Goal: Information Seeking & Learning: Learn about a topic

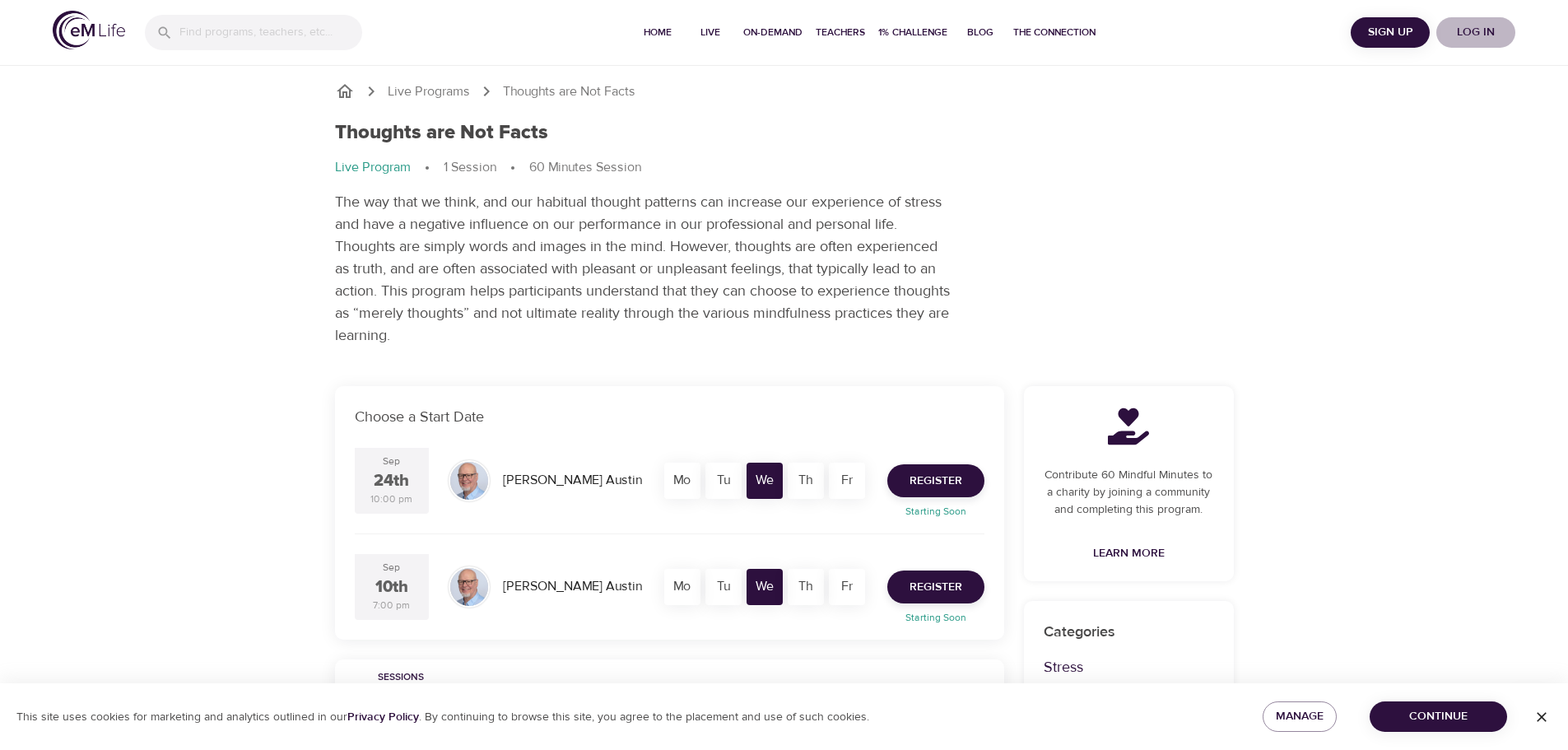
click at [1473, 34] on span "Log in" at bounding box center [1476, 32] width 66 height 20
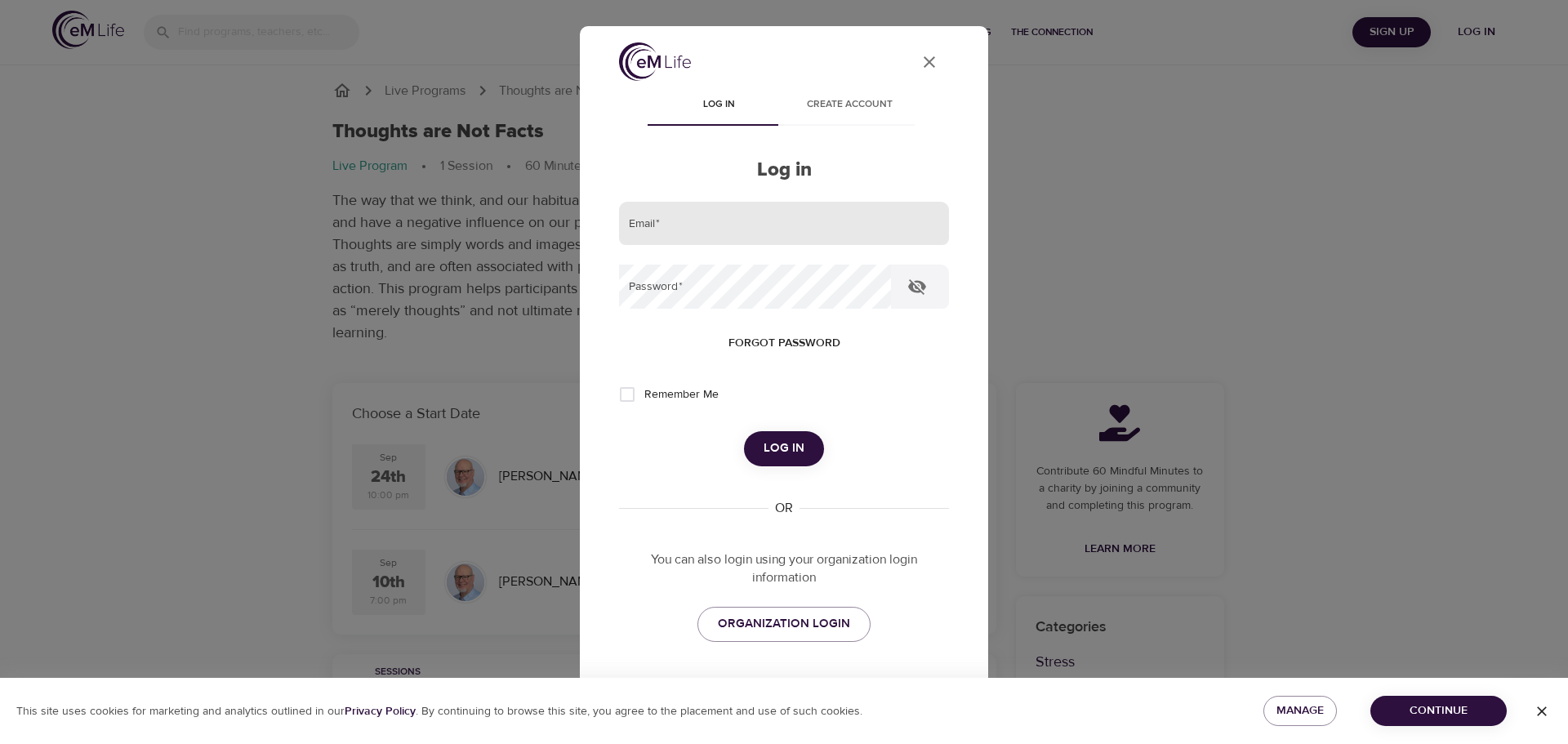
click at [689, 217] on input "email" at bounding box center [784, 224] width 330 height 44
click at [670, 329] on div "Forgot password" at bounding box center [784, 344] width 330 height 30
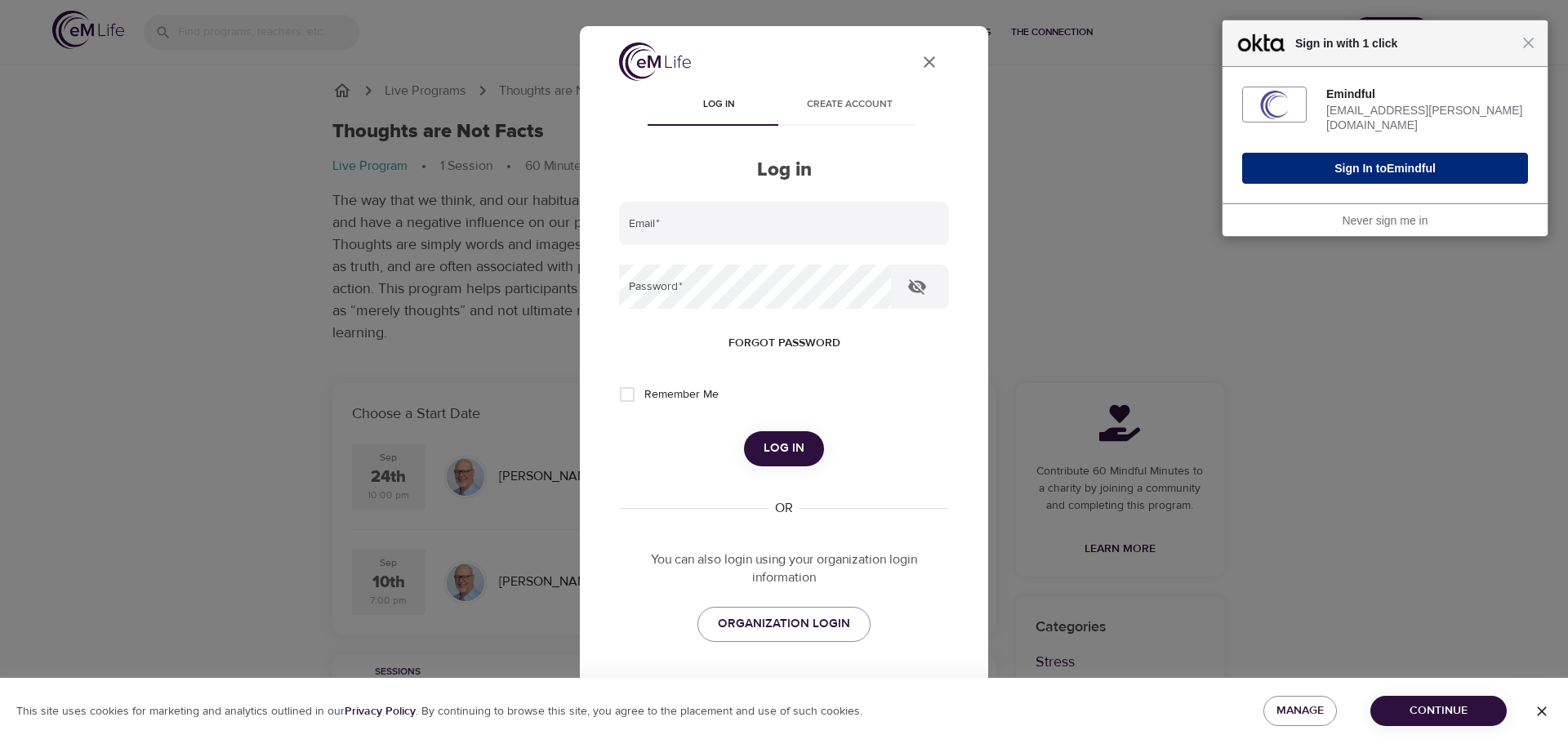
click at [1348, 152] on button "Sign In to Emindful" at bounding box center [1385, 168] width 286 height 31
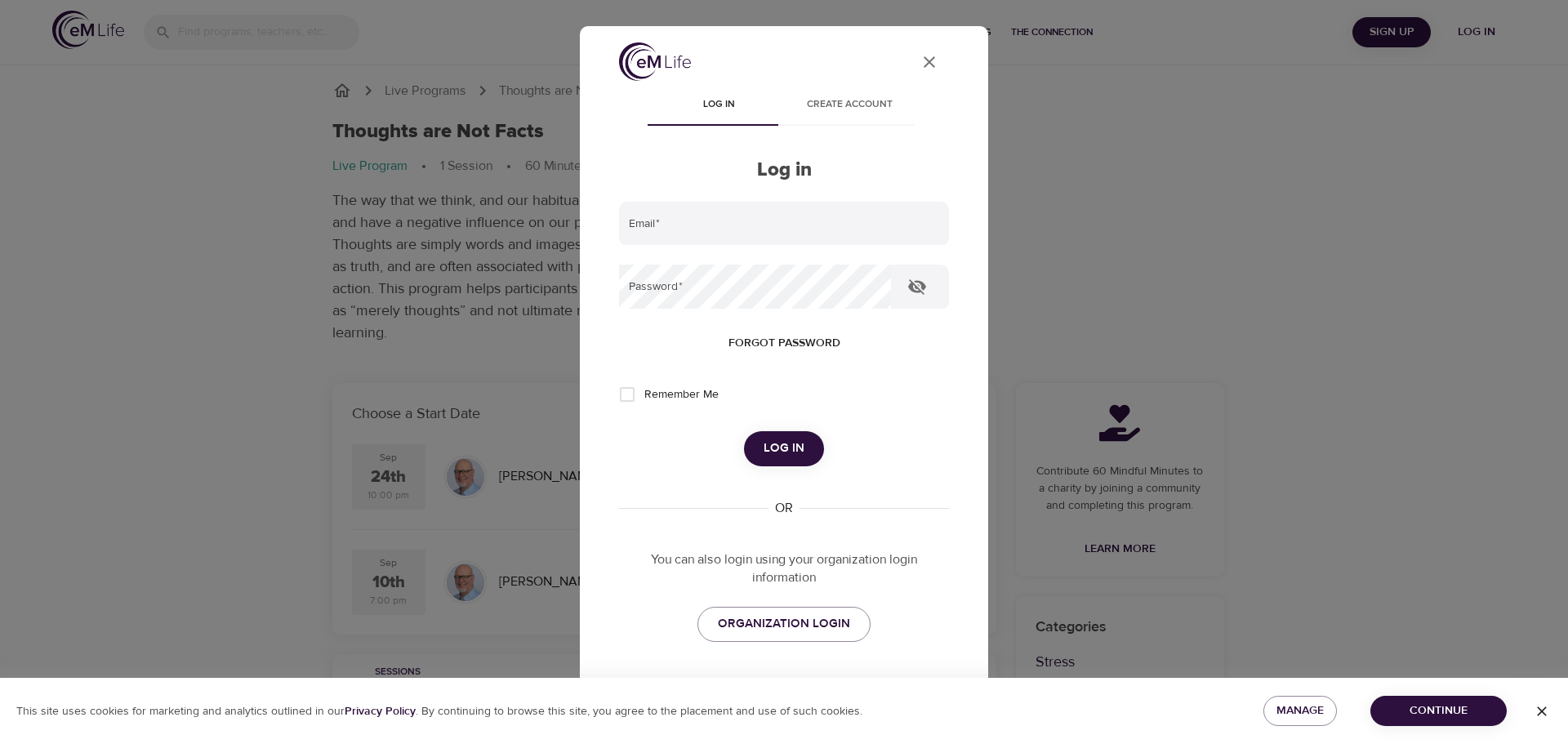
click at [920, 57] on icon "User Profile" at bounding box center [929, 61] width 19 height 19
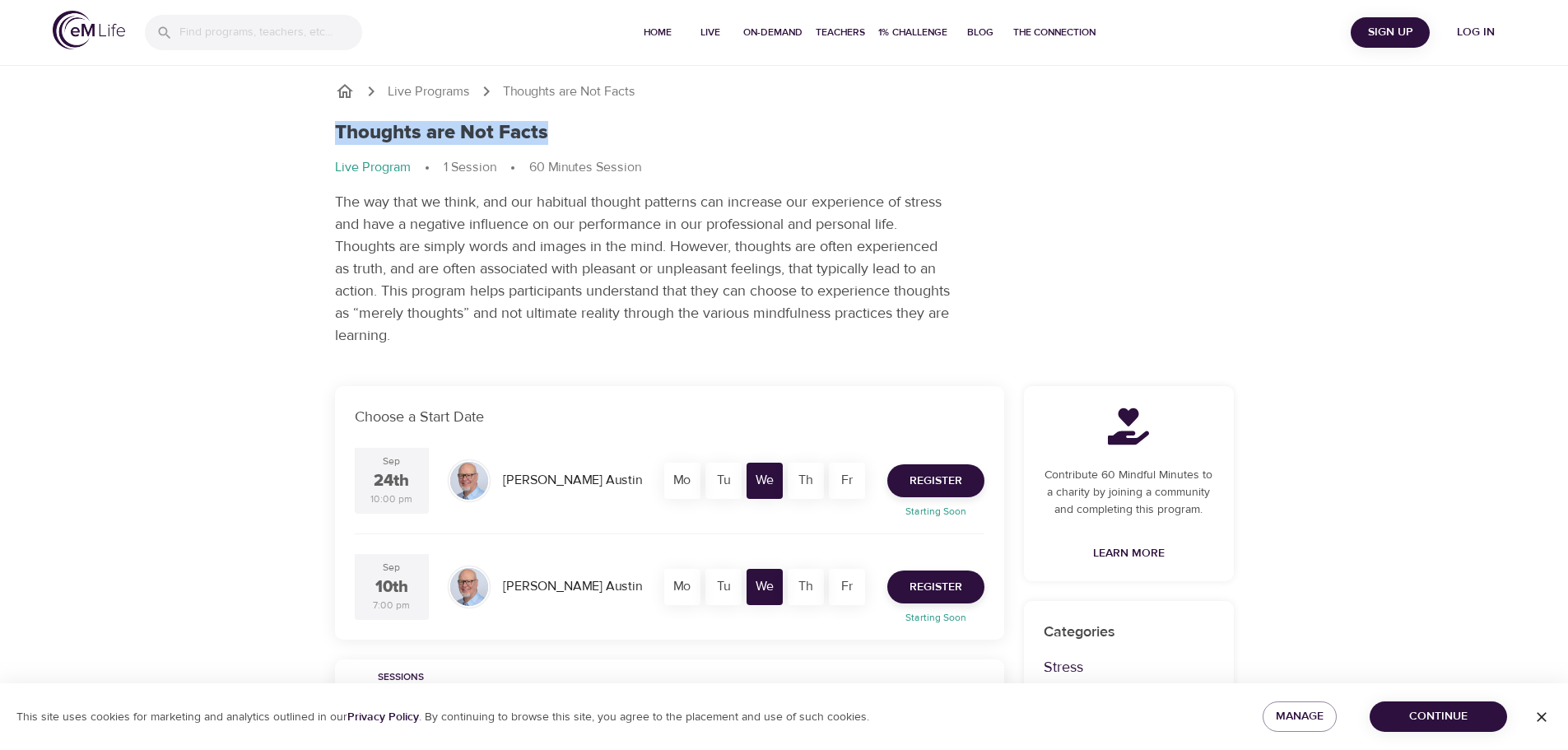
drag, startPoint x: 340, startPoint y: 123, endPoint x: 594, endPoint y: 134, distance: 254.2
click at [594, 134] on div "Thoughts are Not Facts" at bounding box center [784, 133] width 899 height 24
copy h1 "Thoughts are Not Facts"
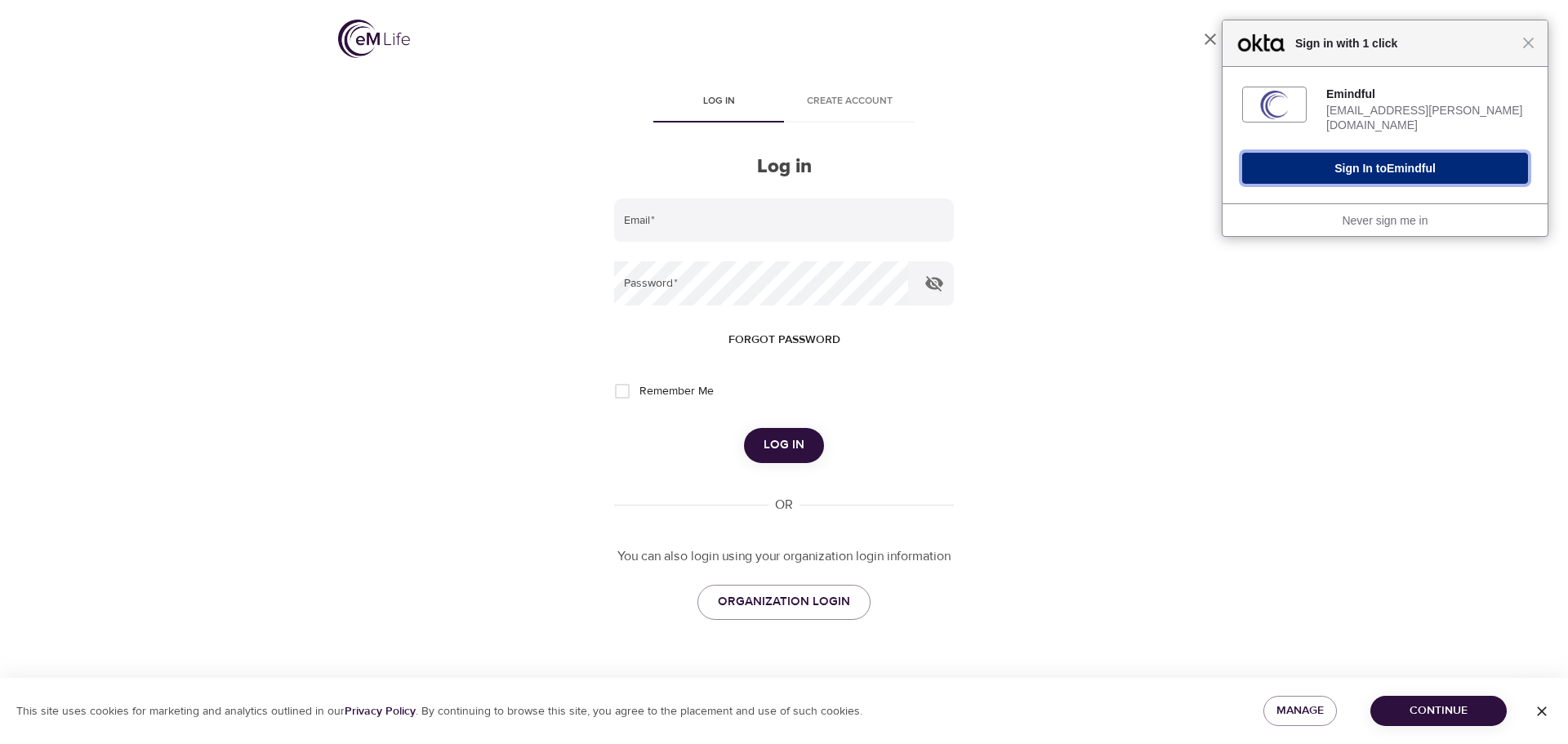
click at [1379, 153] on button "Sign In to Emindful" at bounding box center [1385, 168] width 286 height 31
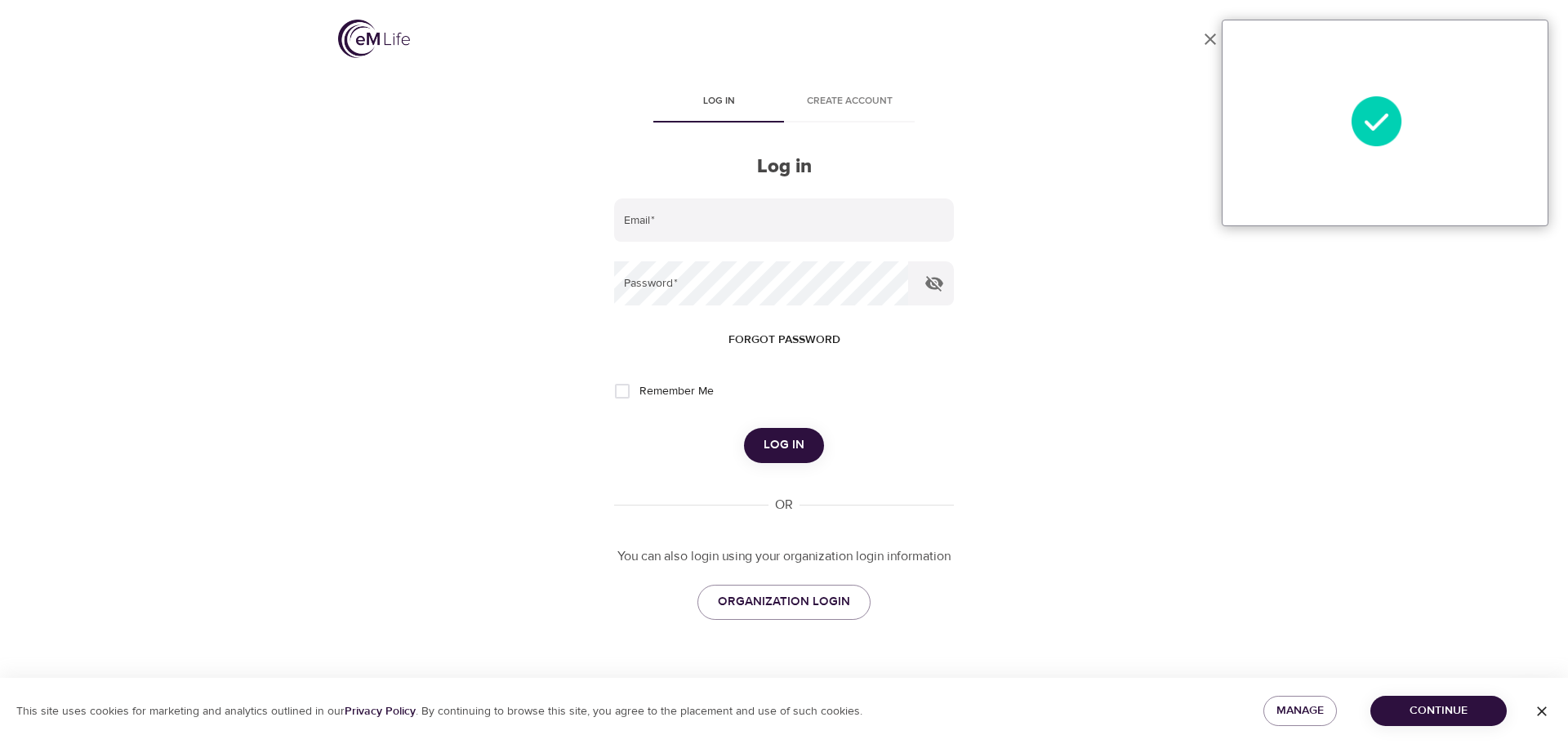
type input "[EMAIL_ADDRESS][PERSON_NAME][DOMAIN_NAME]"
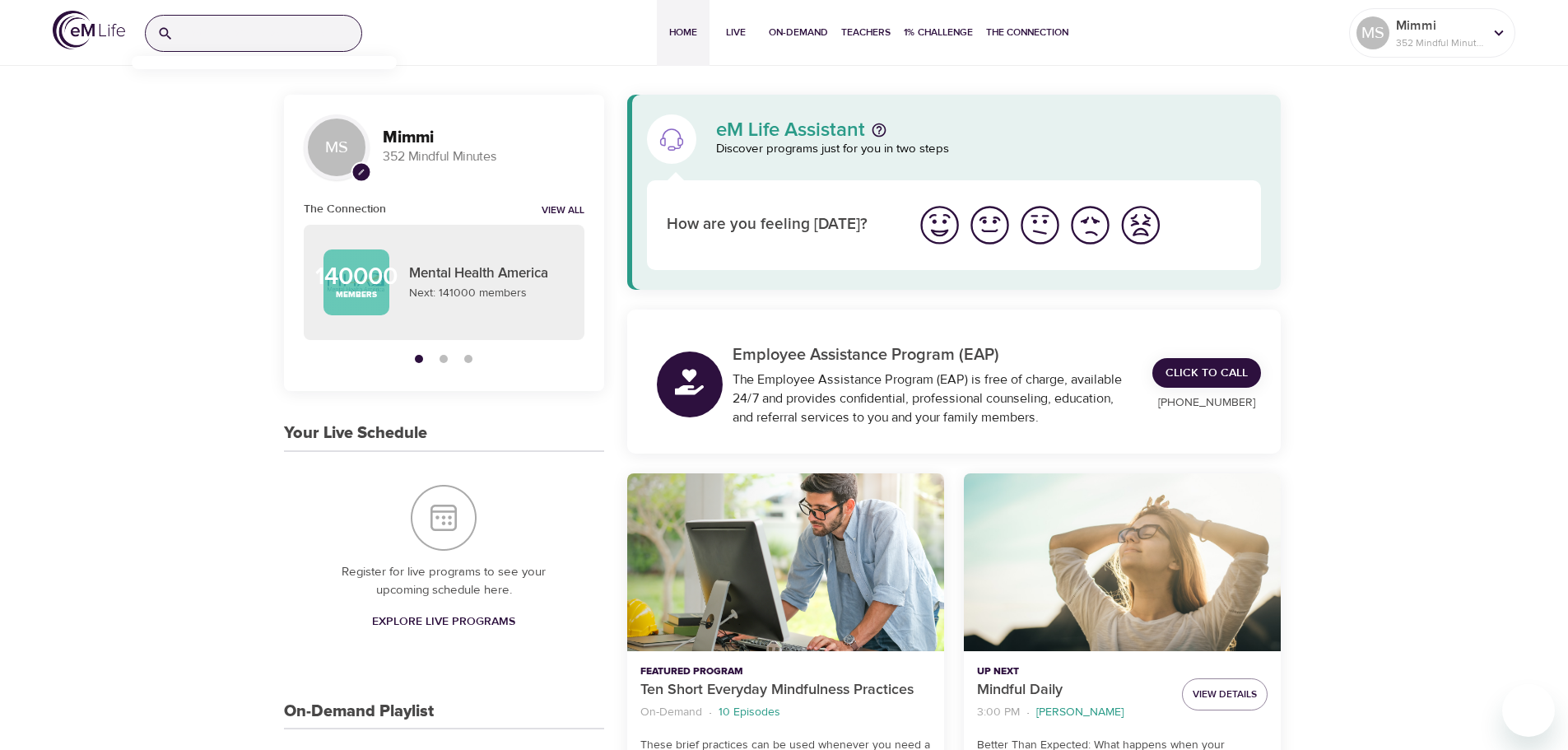
click at [234, 26] on input "search" at bounding box center [271, 34] width 182 height 35
paste input "Thoughts are Not Facts"
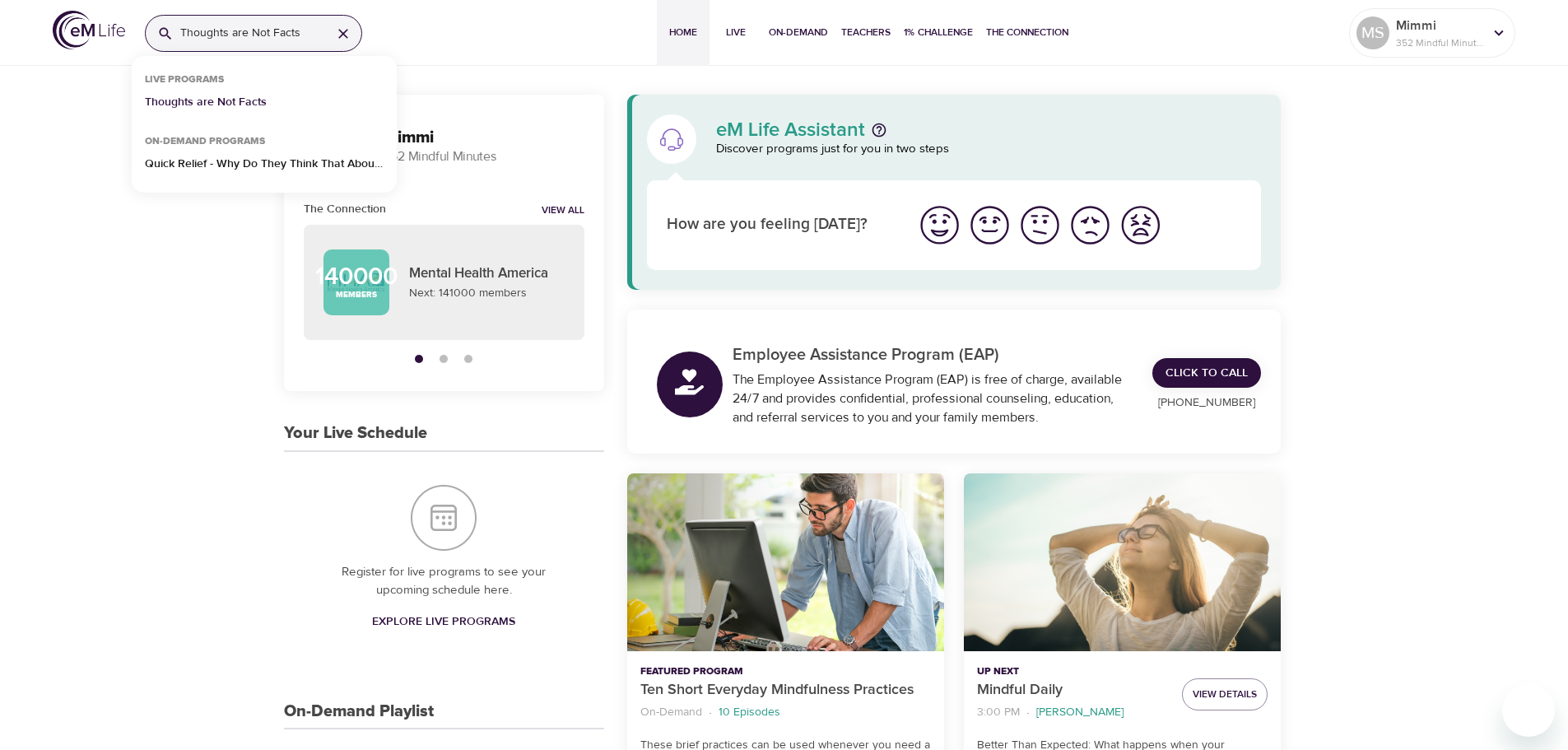
type input "Thoughts are Not Facts"
click at [211, 103] on p "Thoughts are Not Facts" at bounding box center [206, 106] width 122 height 24
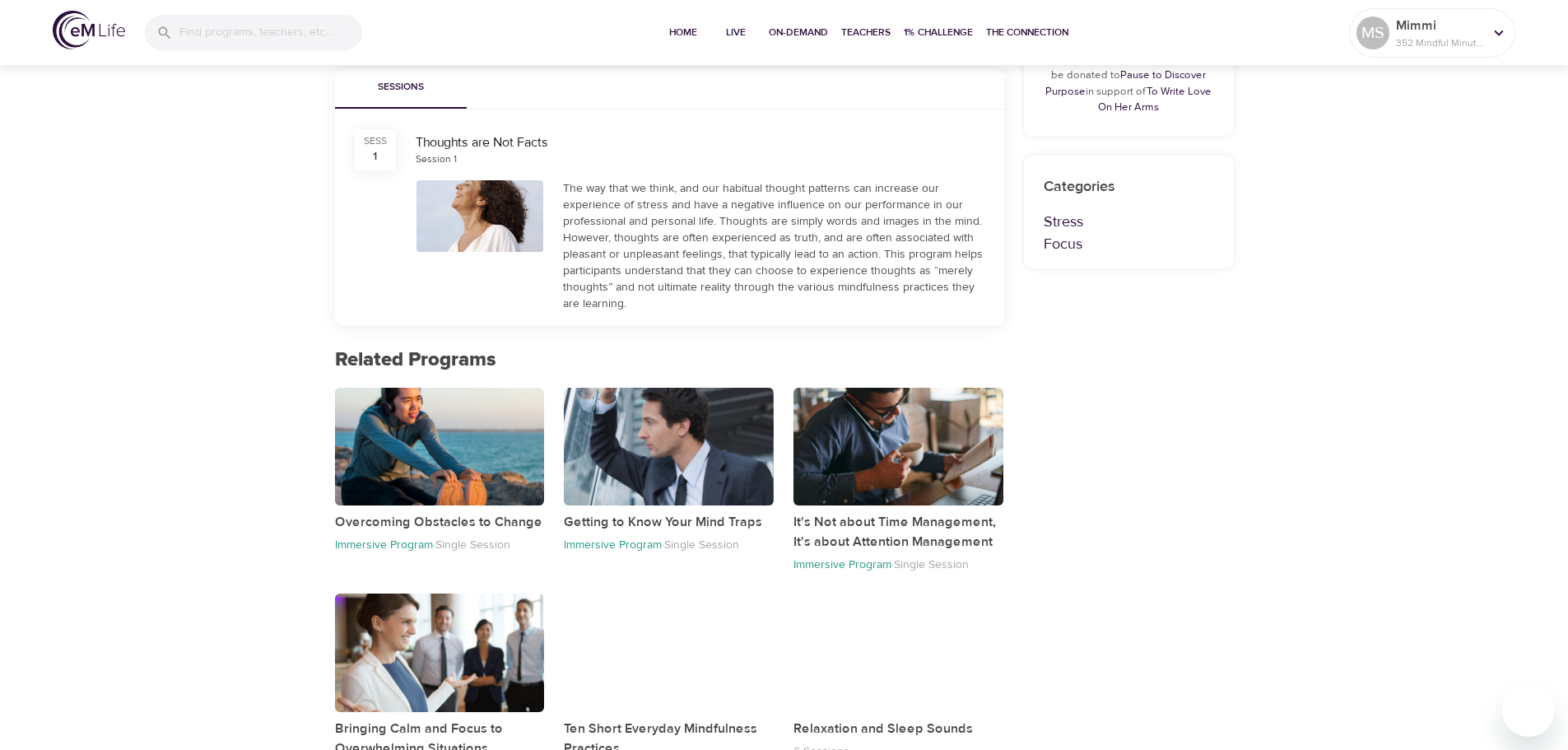
scroll to position [650, 0]
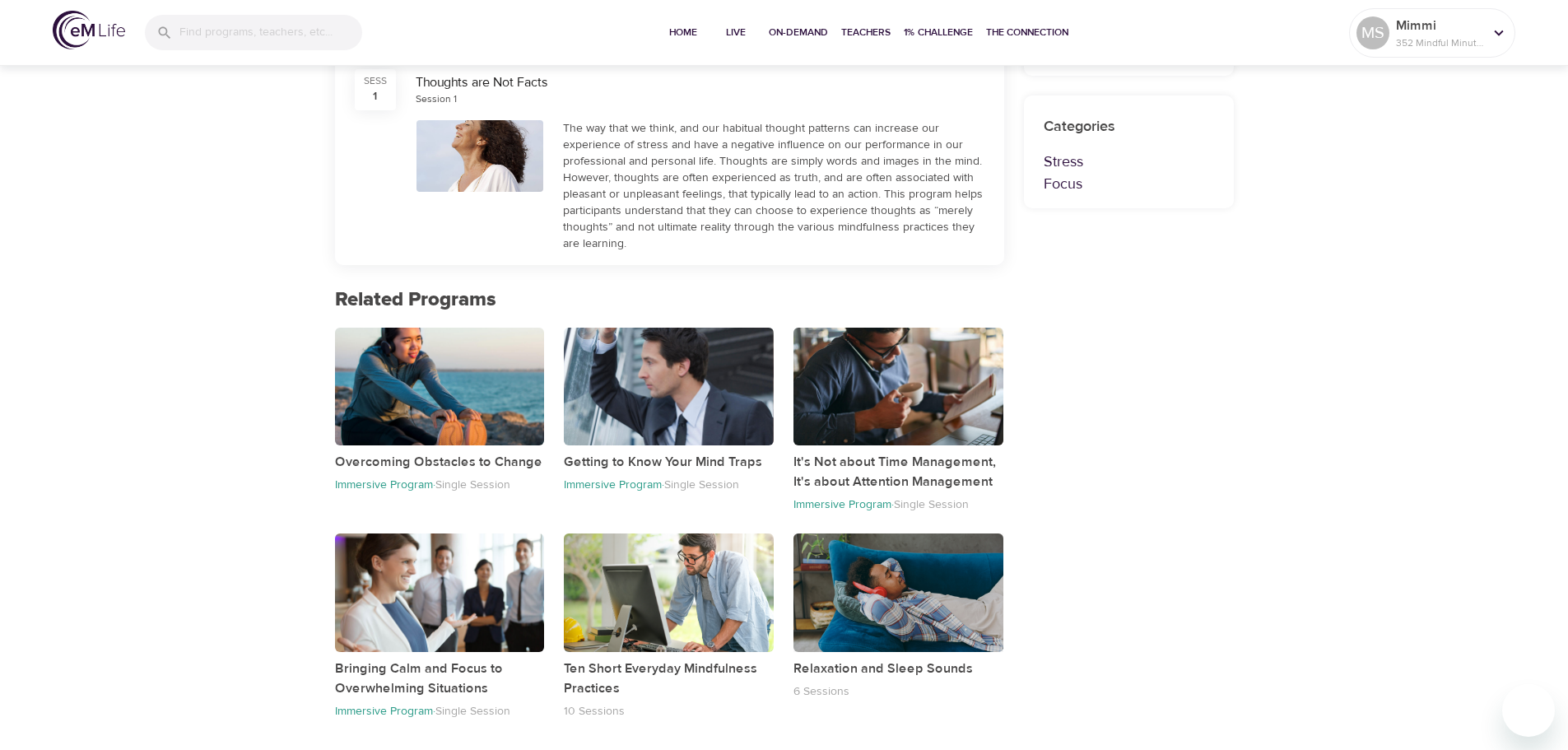
click at [846, 614] on div "button" at bounding box center [898, 592] width 210 height 117
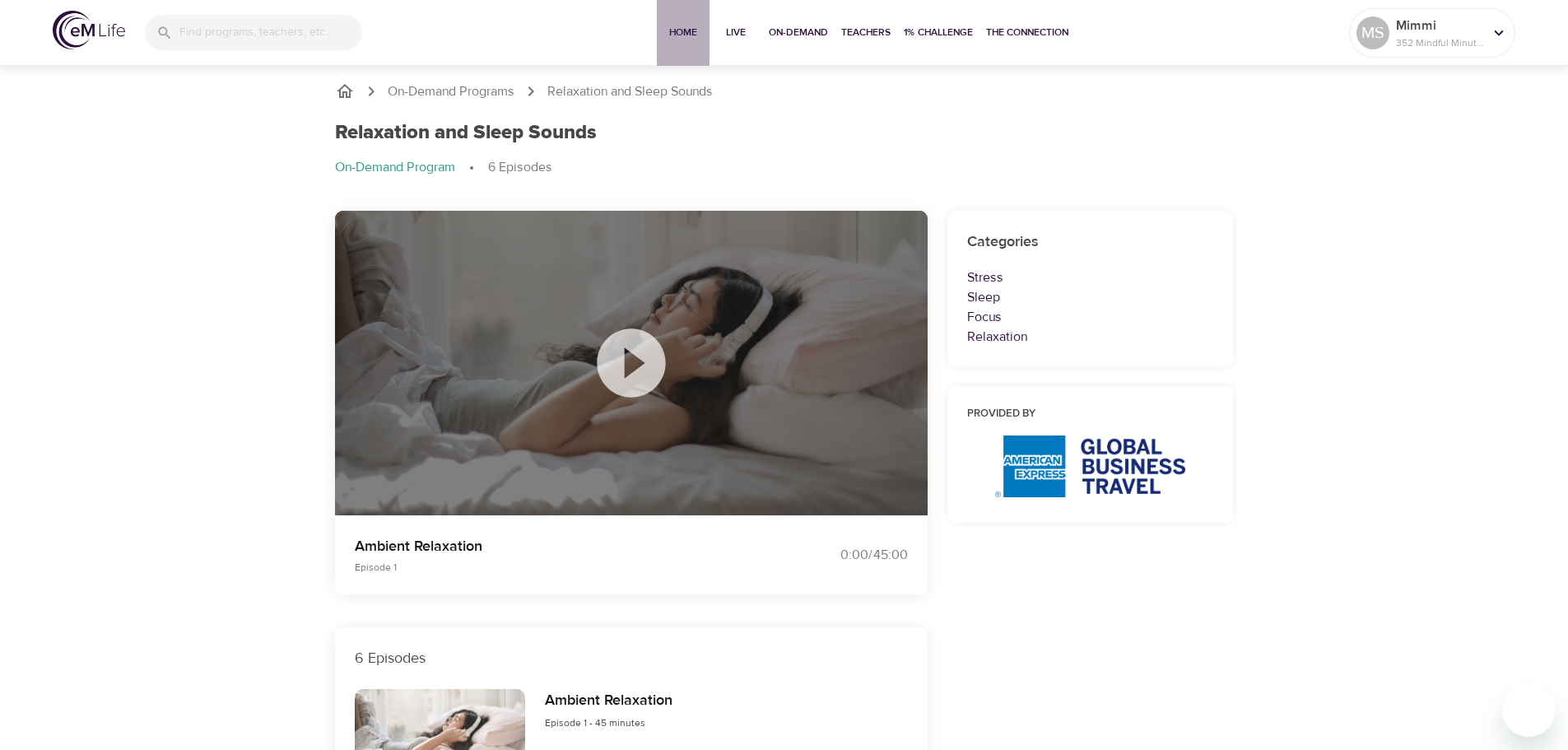
click at [679, 32] on span "Home" at bounding box center [683, 32] width 40 height 17
